Goal: Find contact information: Find contact information

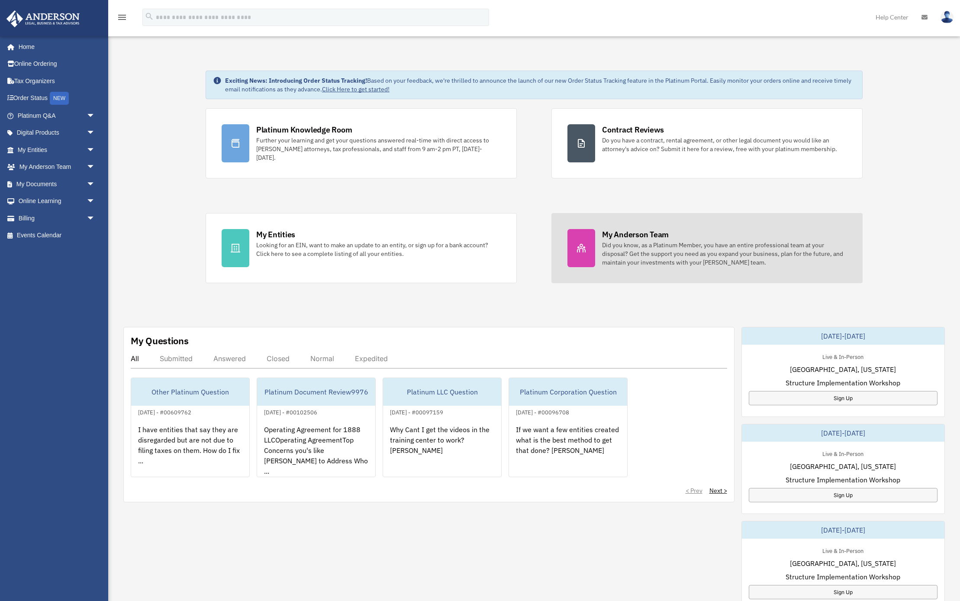
click at [652, 255] on div "Did you know, as a Platinum Member, you have an entire professional team at you…" at bounding box center [724, 254] width 245 height 26
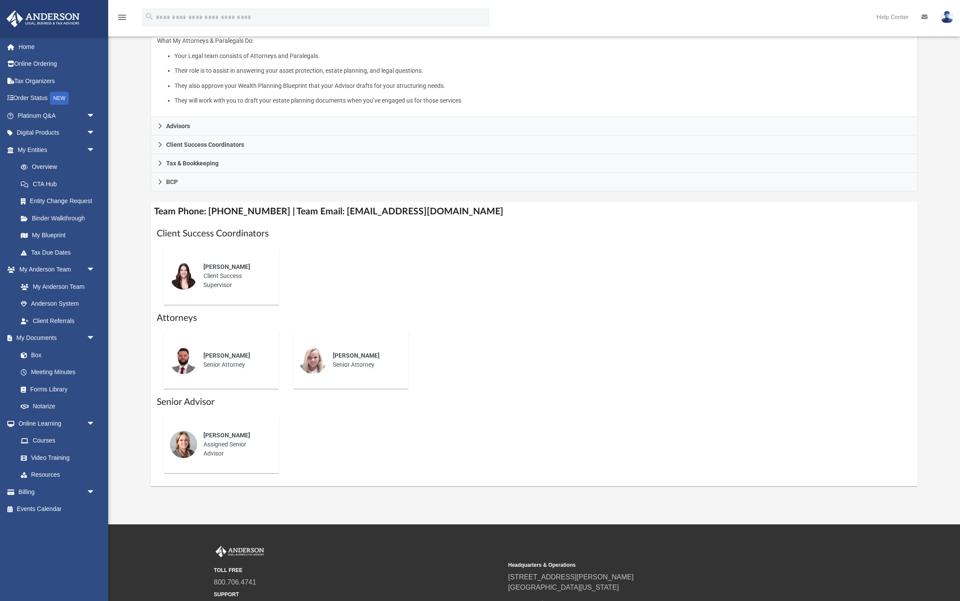
scroll to position [171, 0]
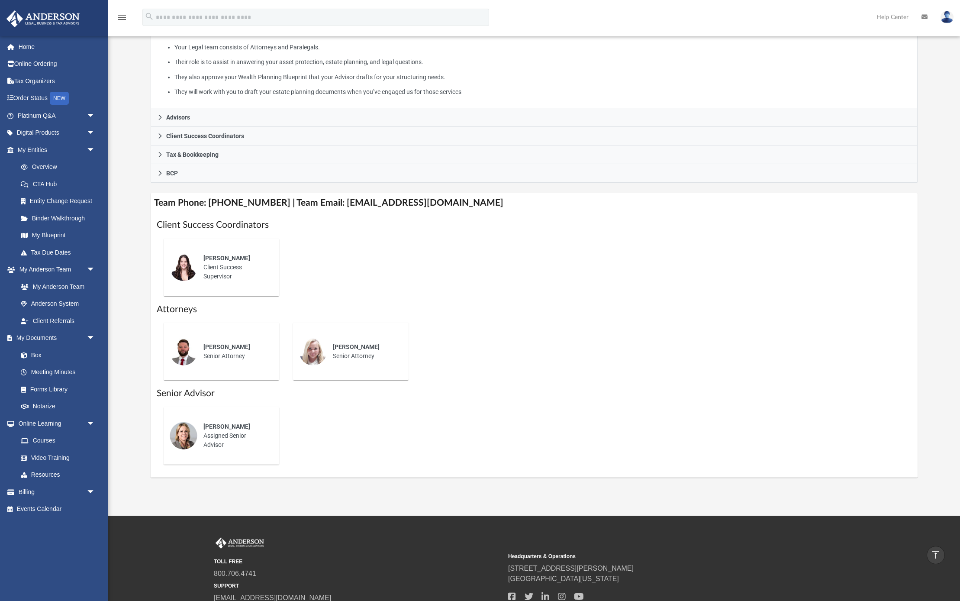
click at [232, 427] on span "[PERSON_NAME]" at bounding box center [226, 426] width 47 height 7
drag, startPoint x: 214, startPoint y: 444, endPoint x: 216, endPoint y: 440, distance: 4.5
click at [215, 443] on div "[PERSON_NAME] Assigned Senior Advisor" at bounding box center [235, 435] width 76 height 39
drag, startPoint x: 329, startPoint y: 202, endPoint x: 510, endPoint y: 199, distance: 181.4
click at [510, 199] on h4 "Team Phone: [PHONE_NUMBER] | Team Email: [EMAIL_ADDRESS][DOMAIN_NAME]" at bounding box center [534, 202] width 767 height 19
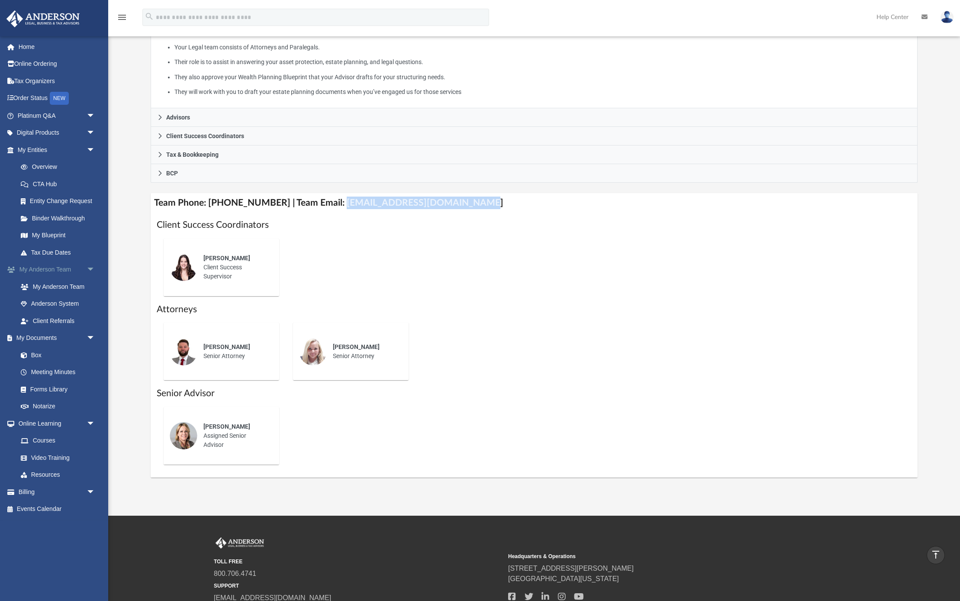
click at [90, 263] on span "arrow_drop_down" at bounding box center [95, 270] width 17 height 18
click at [90, 144] on span "arrow_drop_down" at bounding box center [95, 150] width 17 height 18
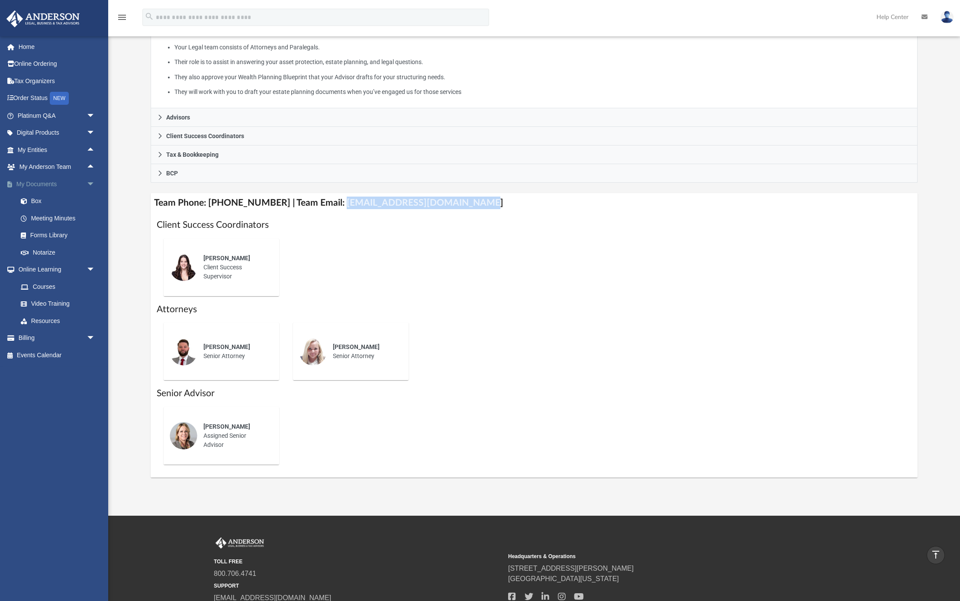
click at [87, 179] on span "arrow_drop_down" at bounding box center [95, 184] width 17 height 18
click at [94, 197] on span "arrow_drop_down" at bounding box center [95, 202] width 17 height 18
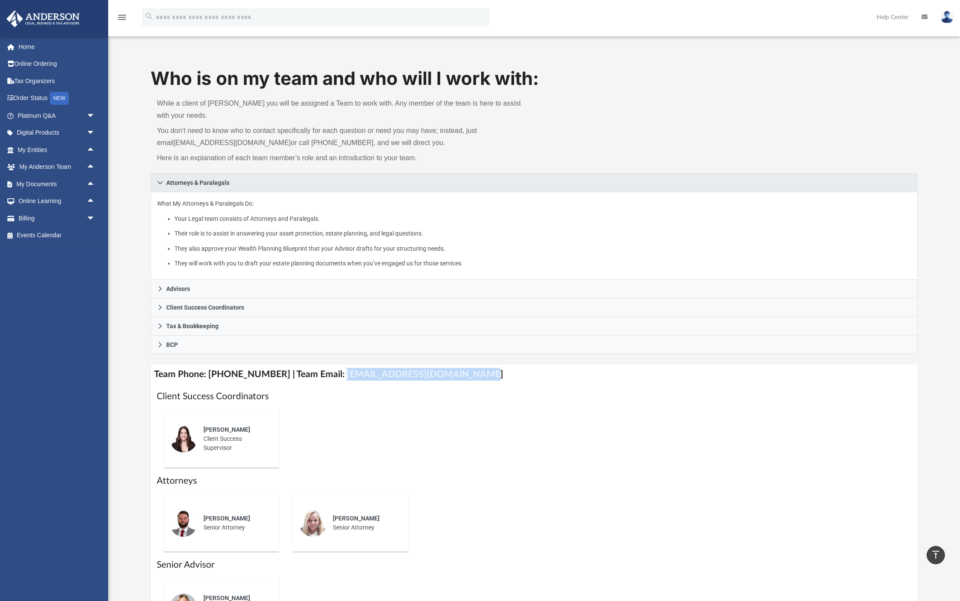
scroll to position [0, 0]
